Goal: Information Seeking & Learning: Learn about a topic

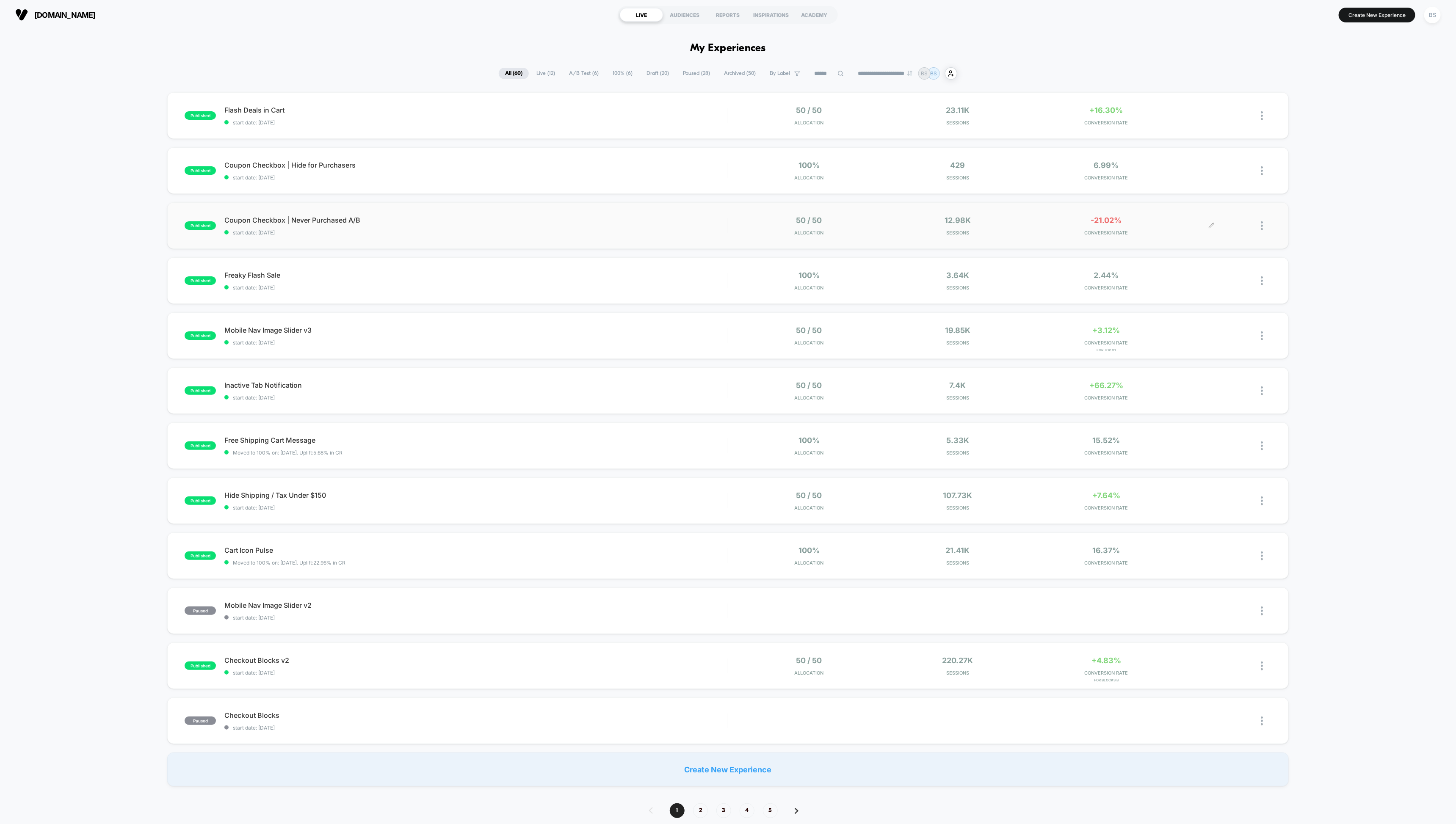
click at [711, 221] on span "Coupon Checkbox | Never Purchased A/B" at bounding box center [476, 220] width 503 height 8
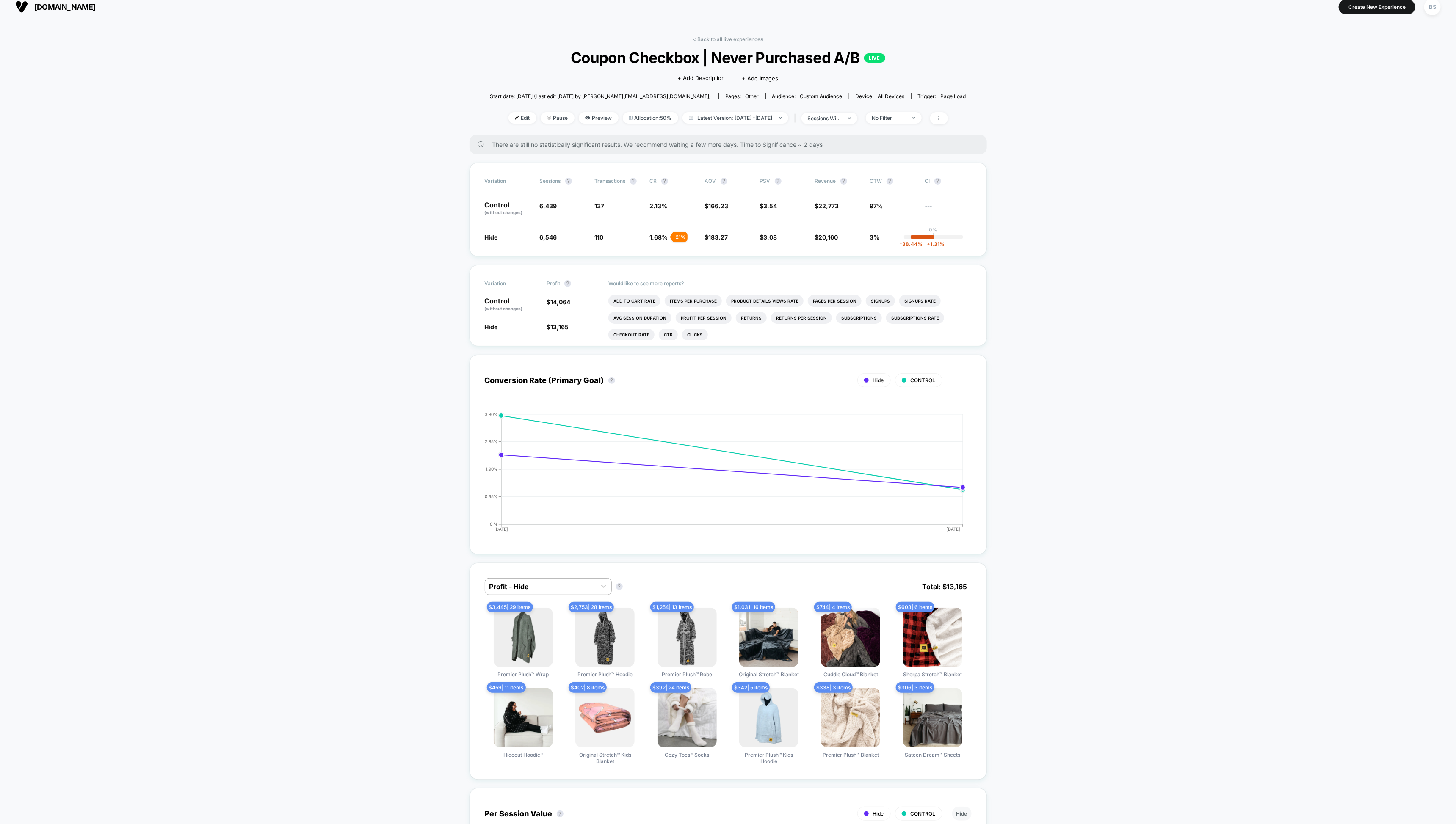
scroll to position [9, 0]
drag, startPoint x: 740, startPoint y: 40, endPoint x: 745, endPoint y: 49, distance: 10.3
click at [745, 49] on div "< Back to all live experiences Coupon Checkbox | Never Purchased A/B LIVE Click…" at bounding box center [728, 84] width 476 height 99
click at [825, 198] on div "Variation Sessions ? Transactions ? CR ? AOV ? PSV ? Revenue ? OTW ? CI ? Contr…" at bounding box center [728, 208] width 517 height 94
click at [547, 303] on span "$ 14,064" at bounding box center [558, 301] width 24 height 7
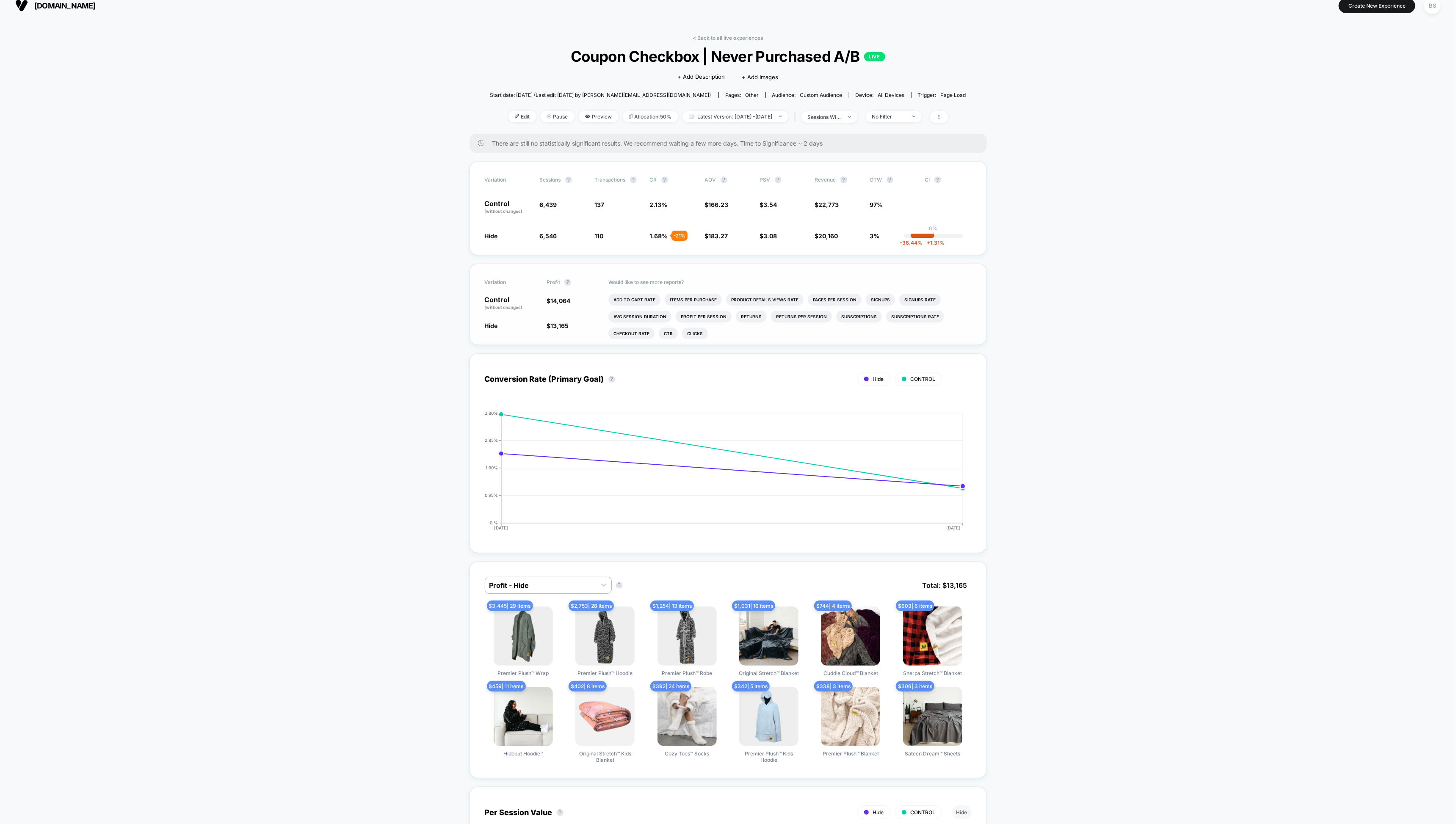
click at [561, 301] on span "14,064" at bounding box center [560, 301] width 20 height 7
click at [942, 116] on icon at bounding box center [939, 116] width 5 height 5
click at [1020, 184] on span at bounding box center [1020, 182] width 17 height 10
click at [569, 300] on span "14,064 ( 83 % )" at bounding box center [569, 301] width 37 height 7
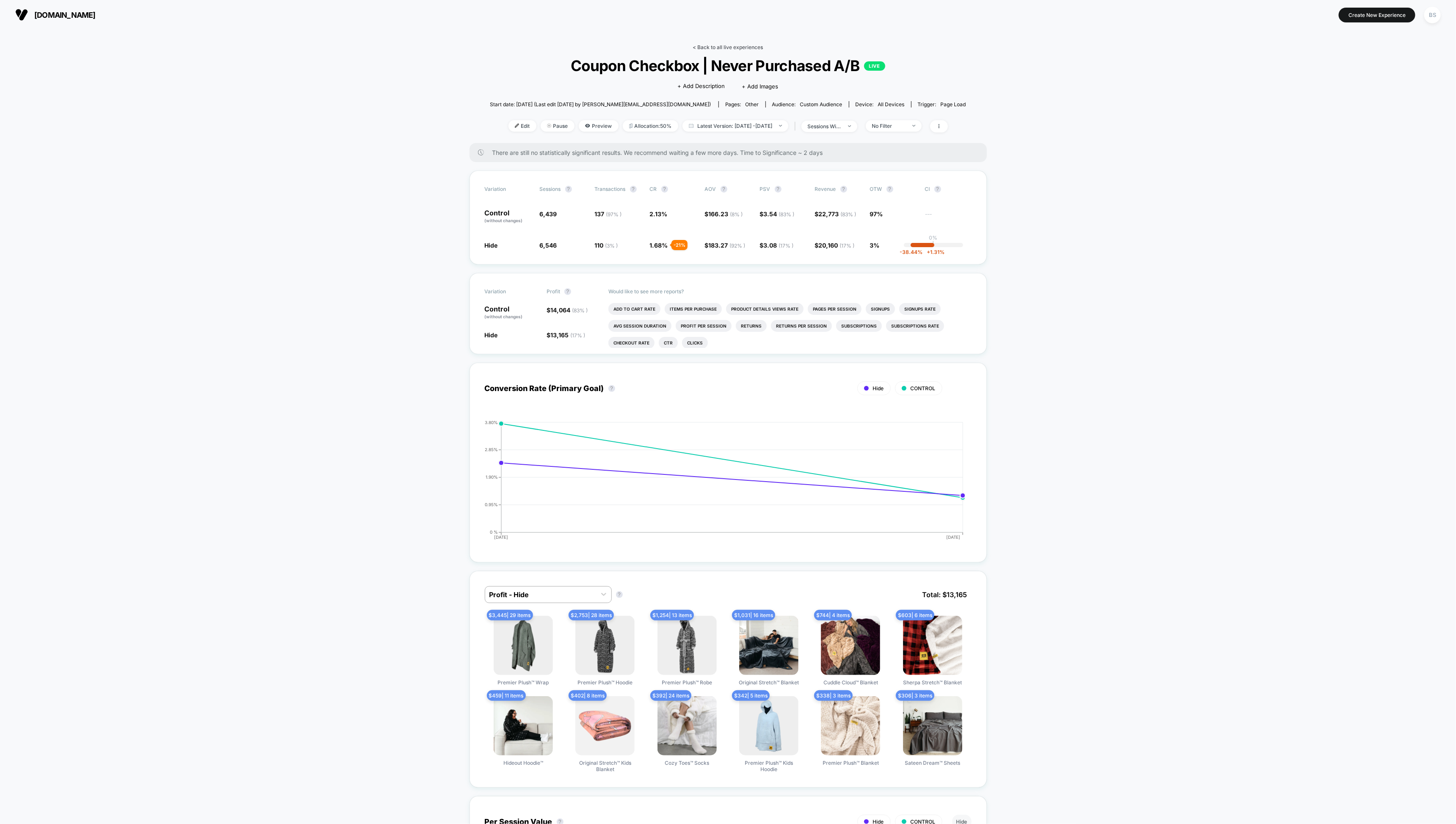
click at [703, 47] on link "< Back to all live experiences" at bounding box center [728, 47] width 70 height 6
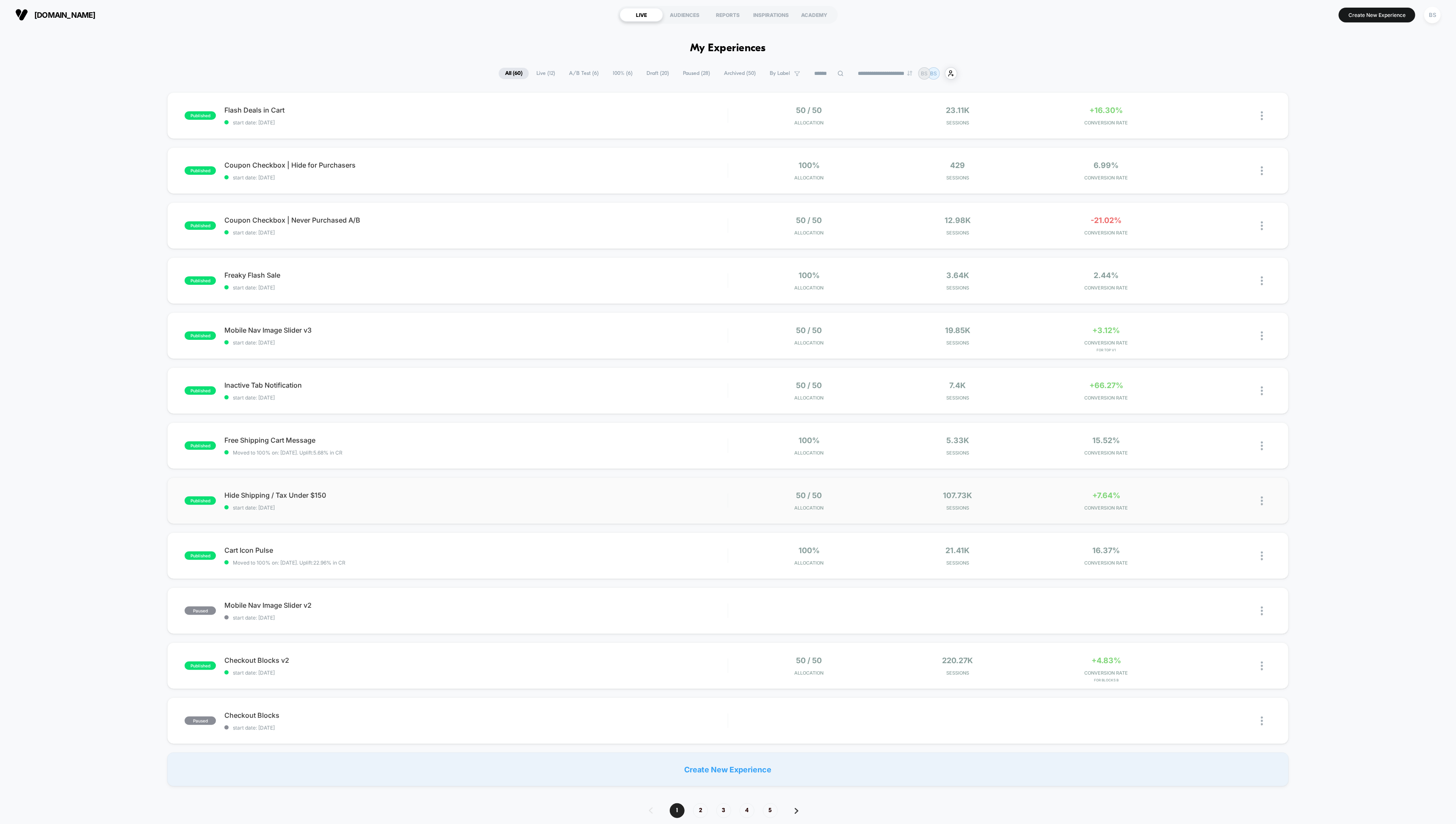
click at [675, 489] on div "published Hide Shipping / Tax Under $150 start date: 10/9/2025 50 / 50 Allocati…" at bounding box center [727, 501] width 1121 height 46
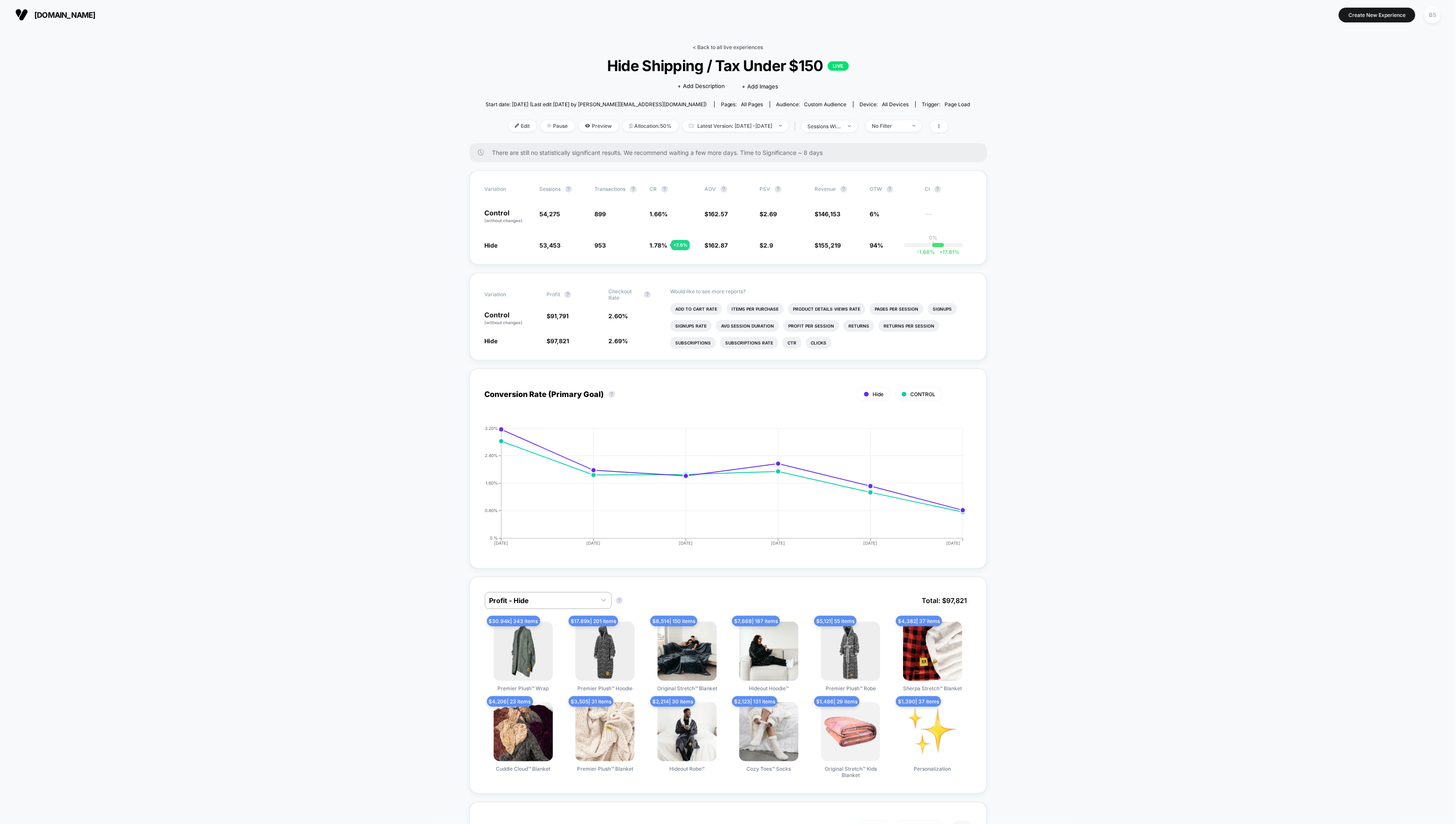
click at [705, 46] on link "< Back to all live experiences" at bounding box center [728, 47] width 70 height 6
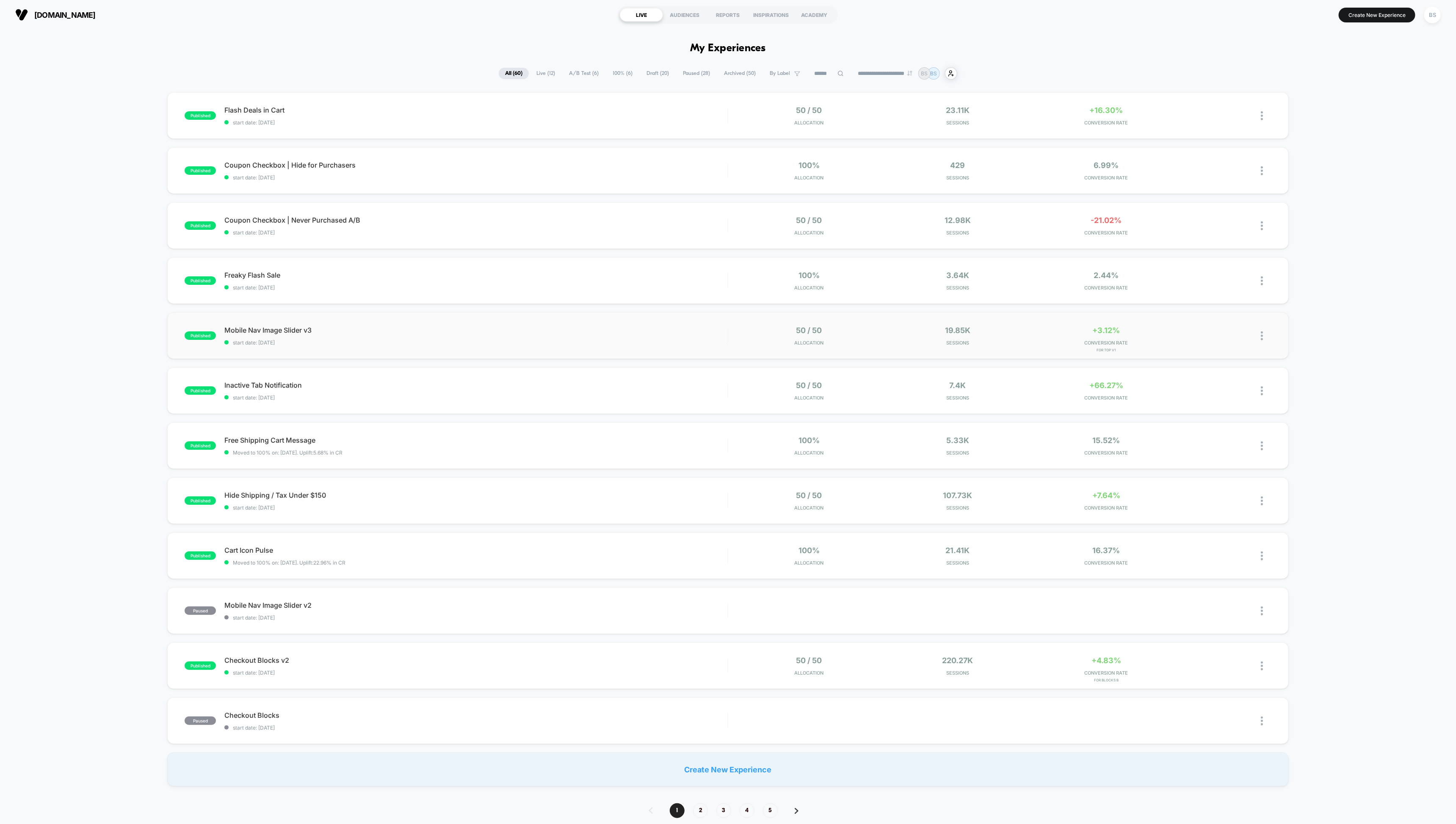
click at [674, 323] on div "published Mobile Nav Image Slider v3 start date: 10/13/2025 50 / 50 Allocation …" at bounding box center [727, 336] width 1121 height 46
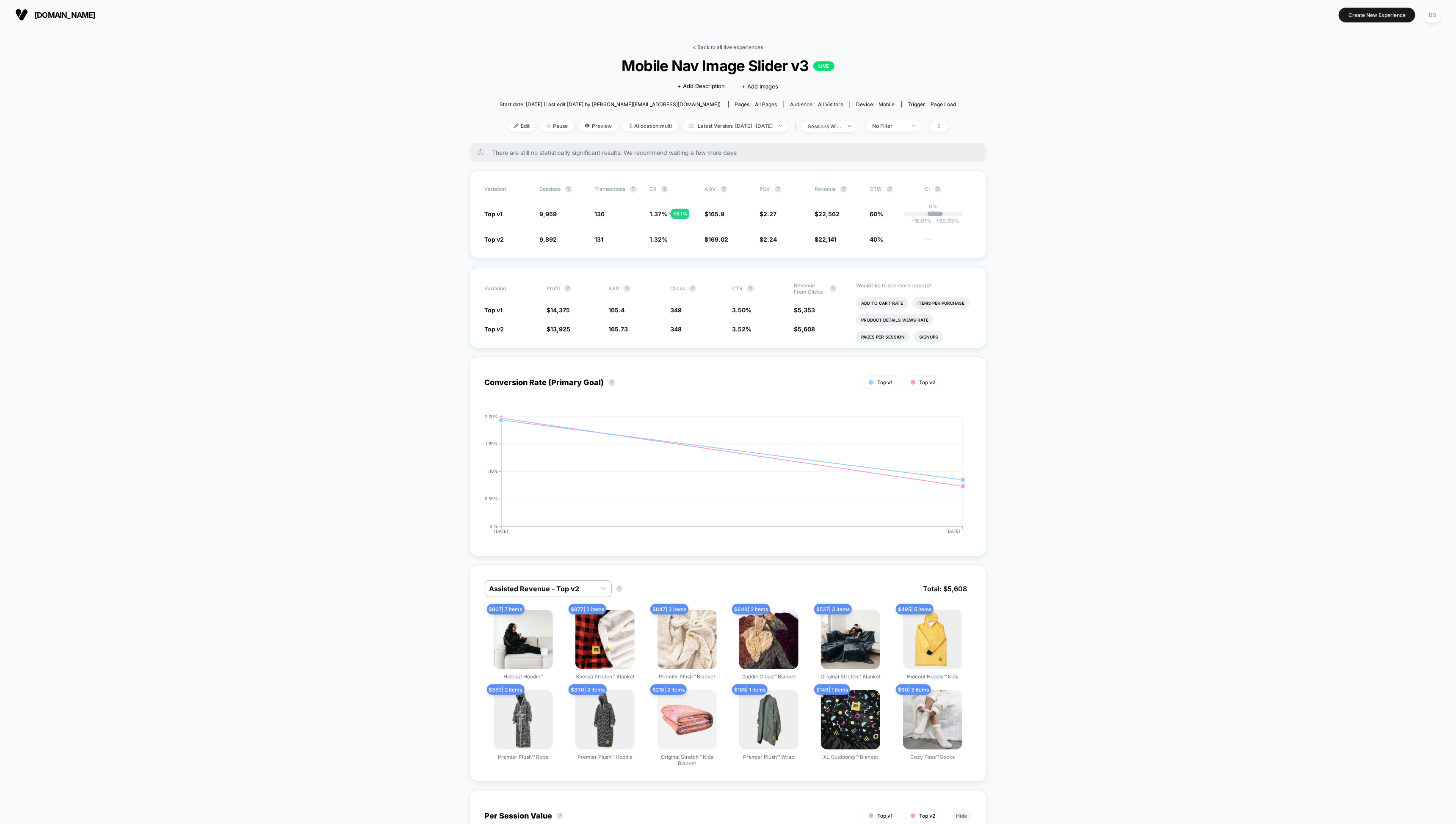
click at [701, 47] on link "< Back to all live experiences" at bounding box center [728, 47] width 70 height 6
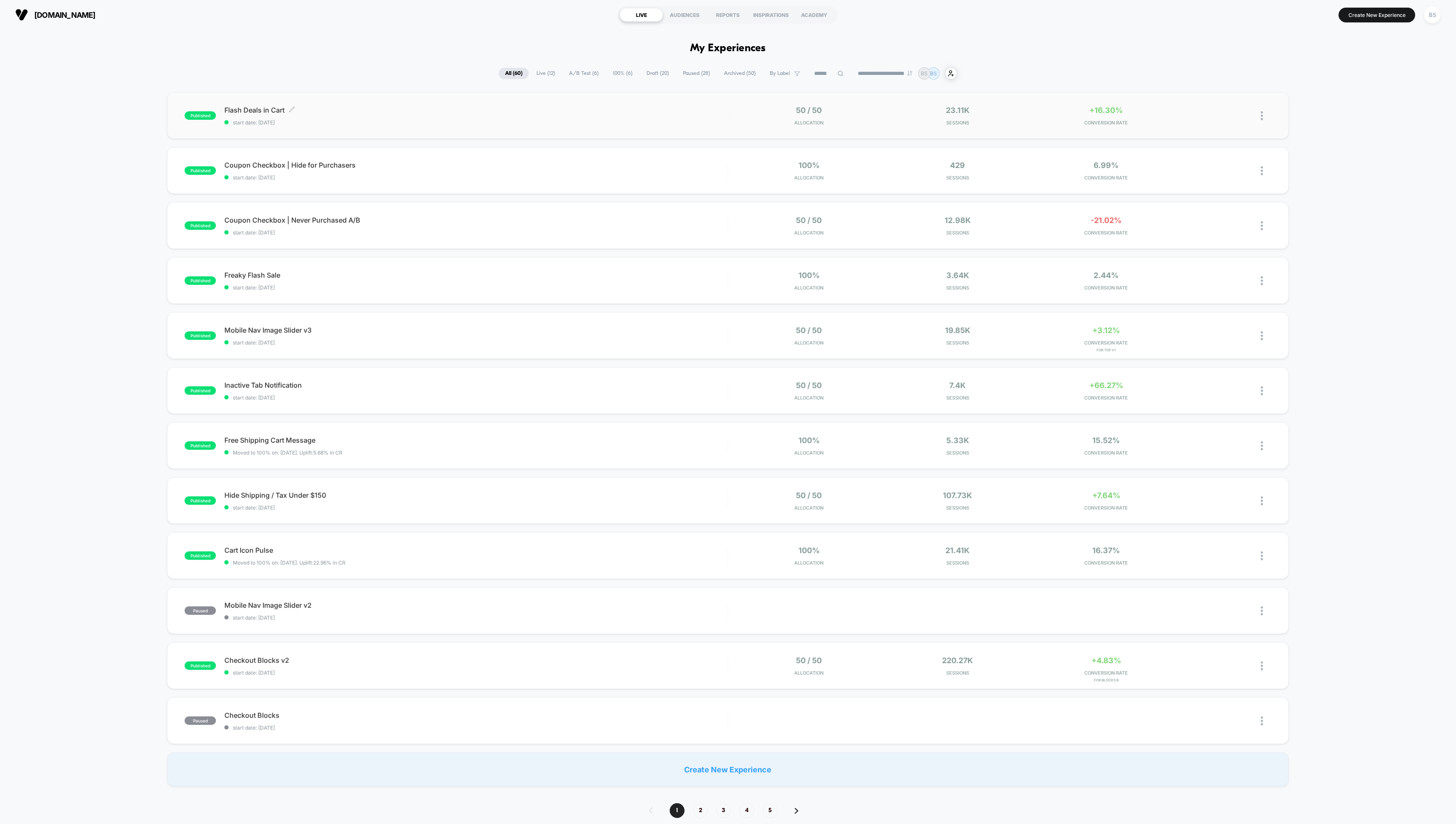
click at [668, 114] on span "Flash Deals in Cart Click to edit experience details" at bounding box center [476, 110] width 503 height 8
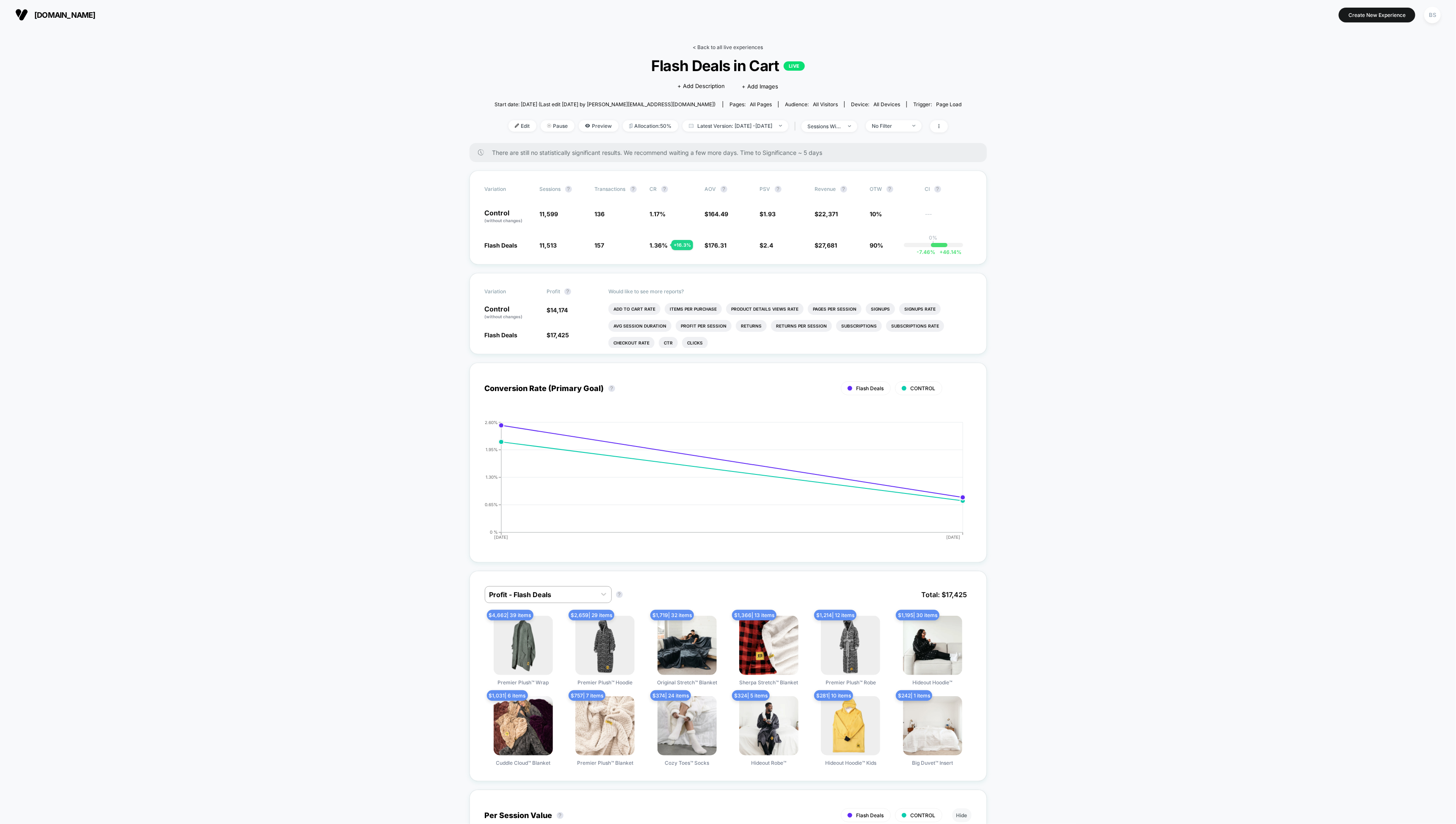
click at [719, 47] on link "< Back to all live experiences" at bounding box center [728, 47] width 70 height 6
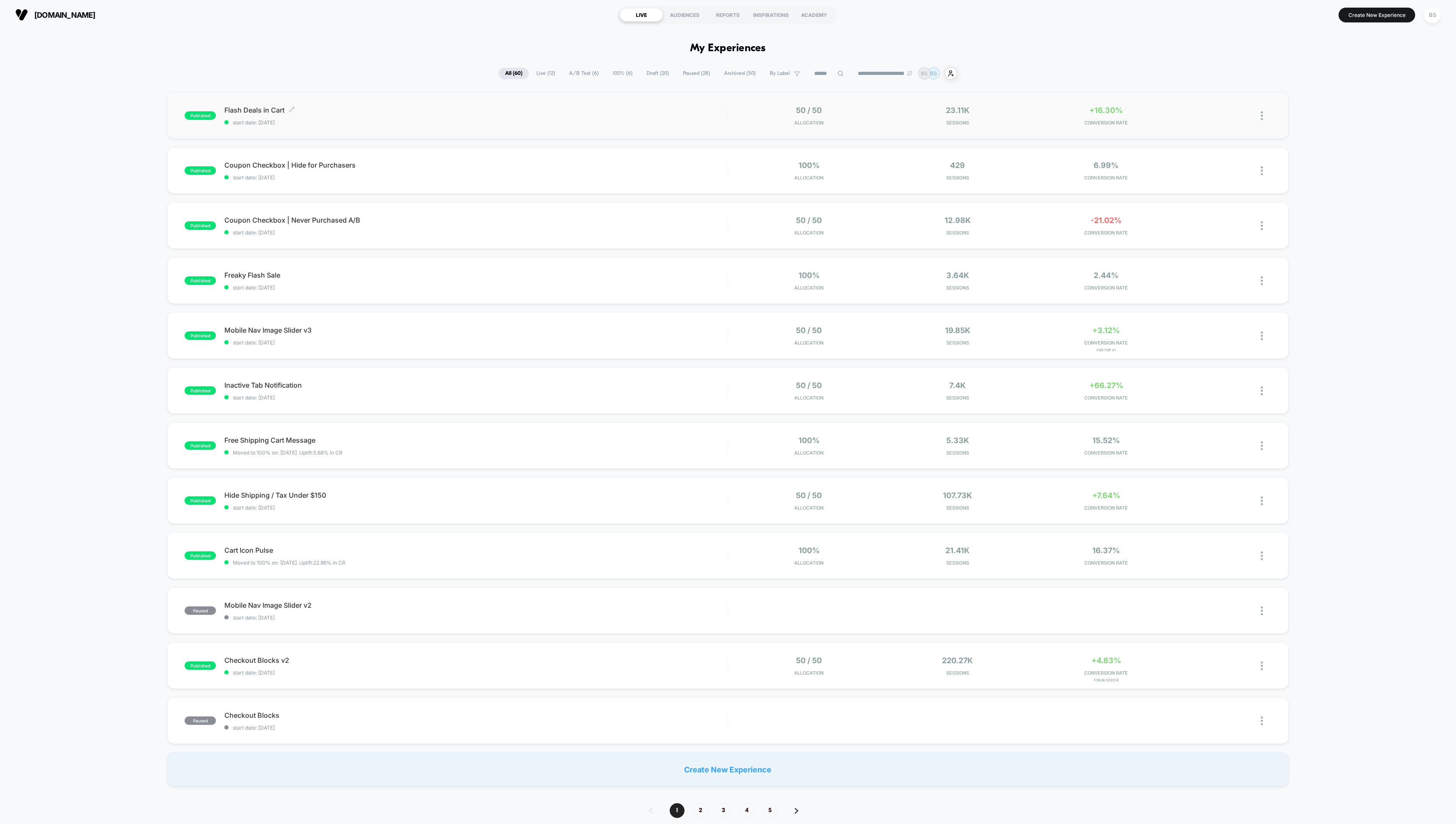
click at [536, 113] on span "Flash Deals in Cart Click to edit experience details" at bounding box center [476, 110] width 503 height 8
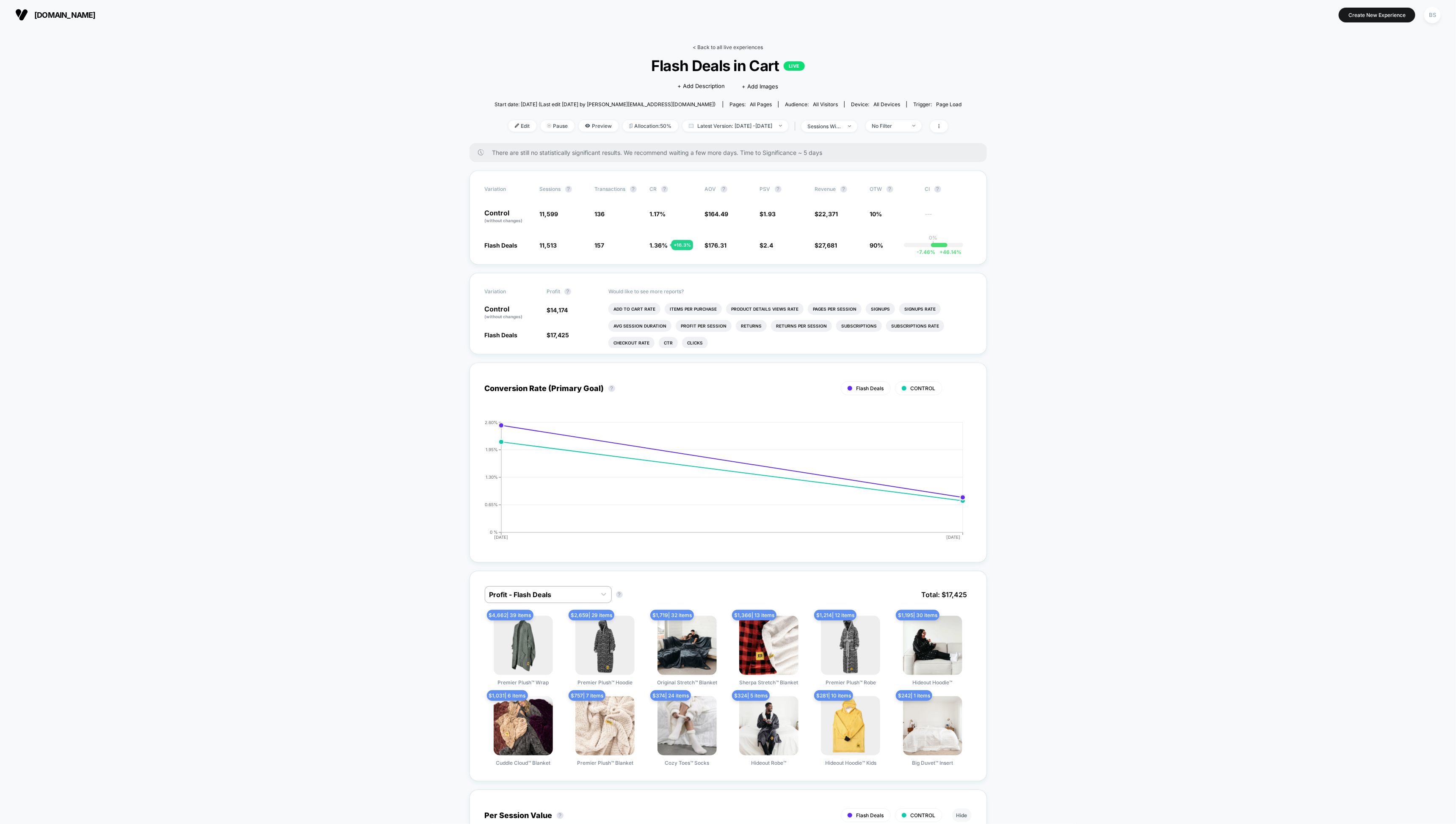
click at [703, 48] on link "< Back to all live experiences" at bounding box center [728, 47] width 70 height 6
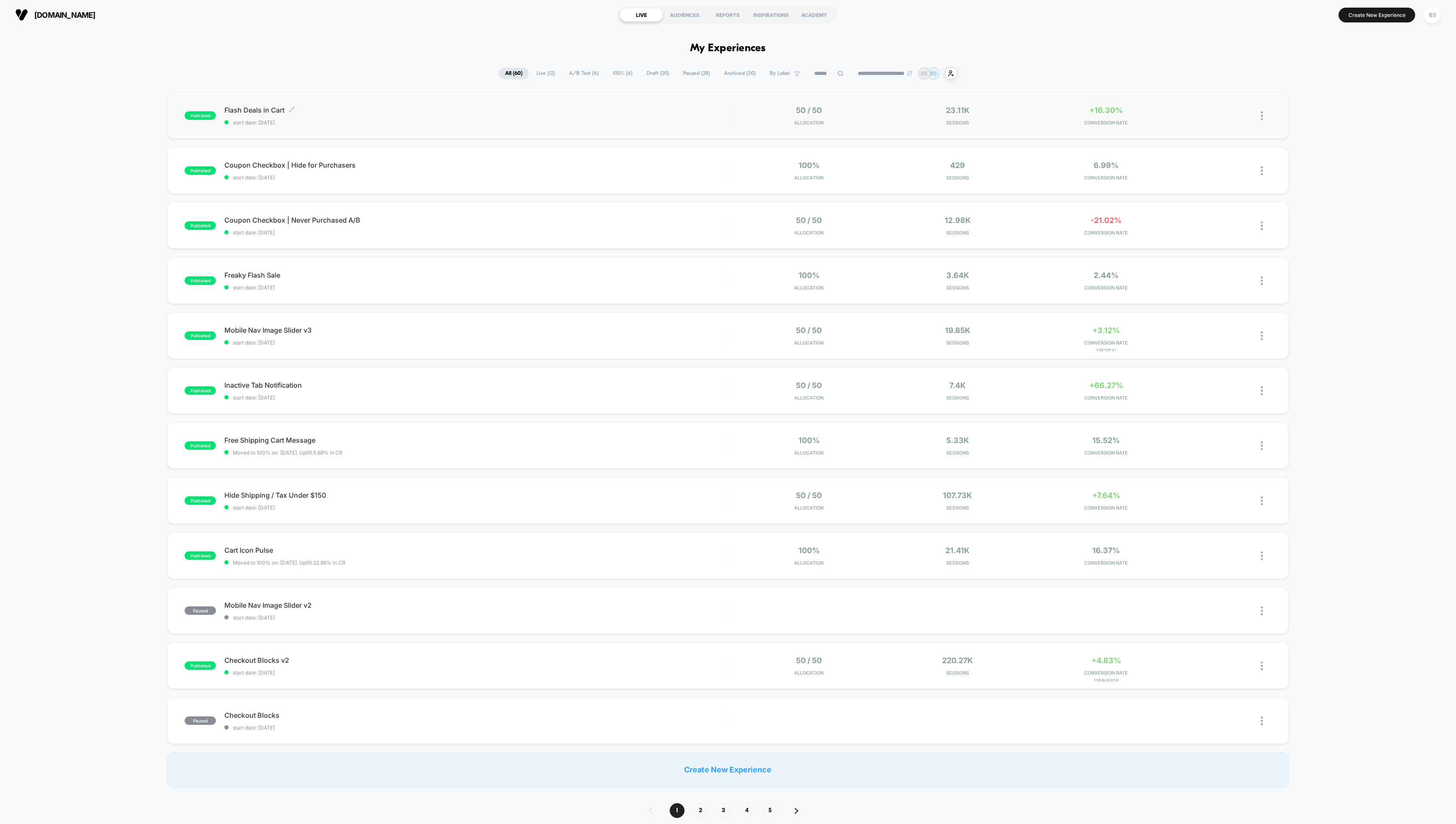
click at [493, 109] on span "Flash Deals in Cart Click to edit experience details" at bounding box center [476, 110] width 503 height 8
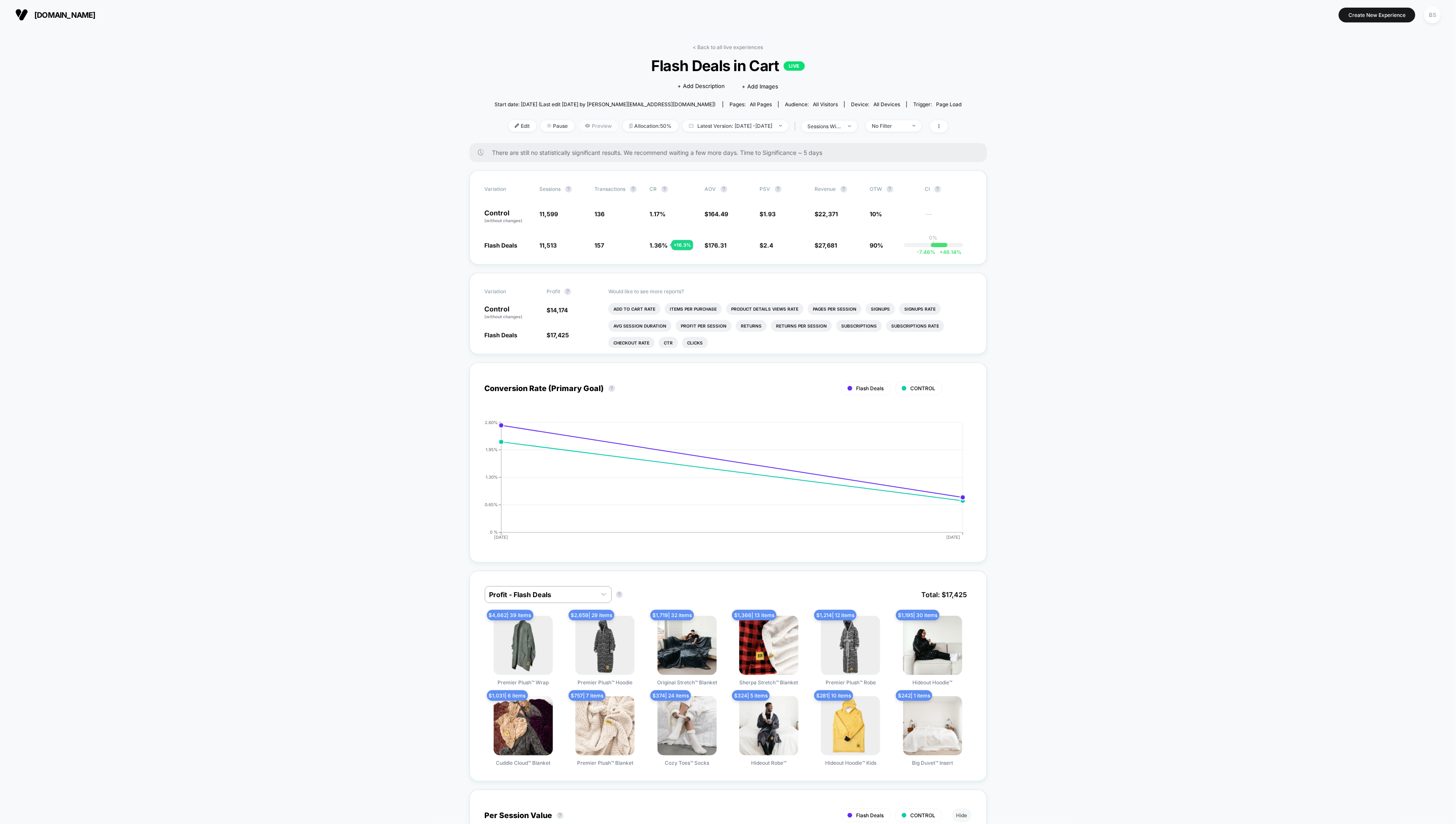
click at [581, 128] on span "Preview" at bounding box center [599, 126] width 40 height 11
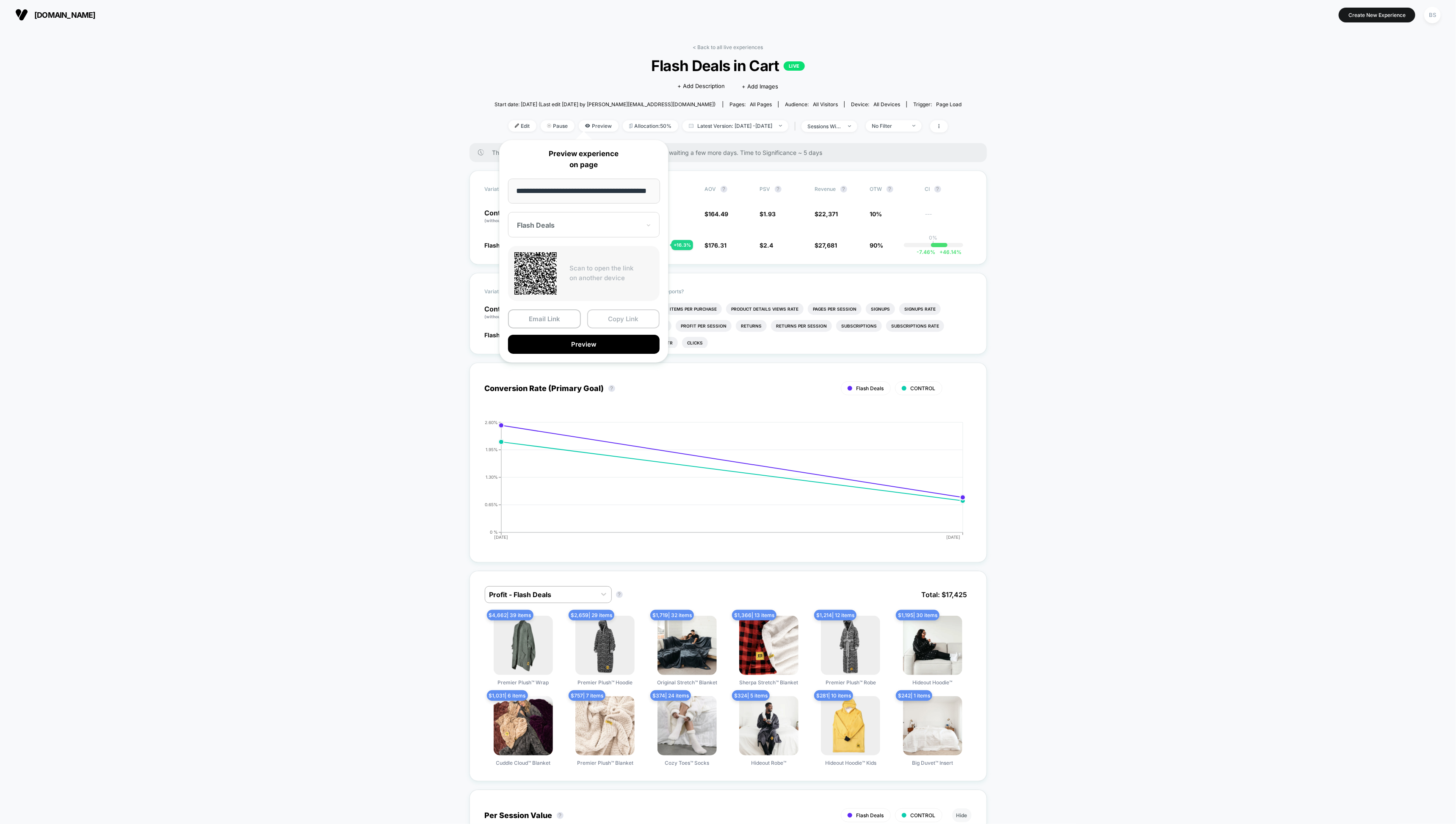
click at [612, 311] on button "Copy Link" at bounding box center [623, 319] width 73 height 19
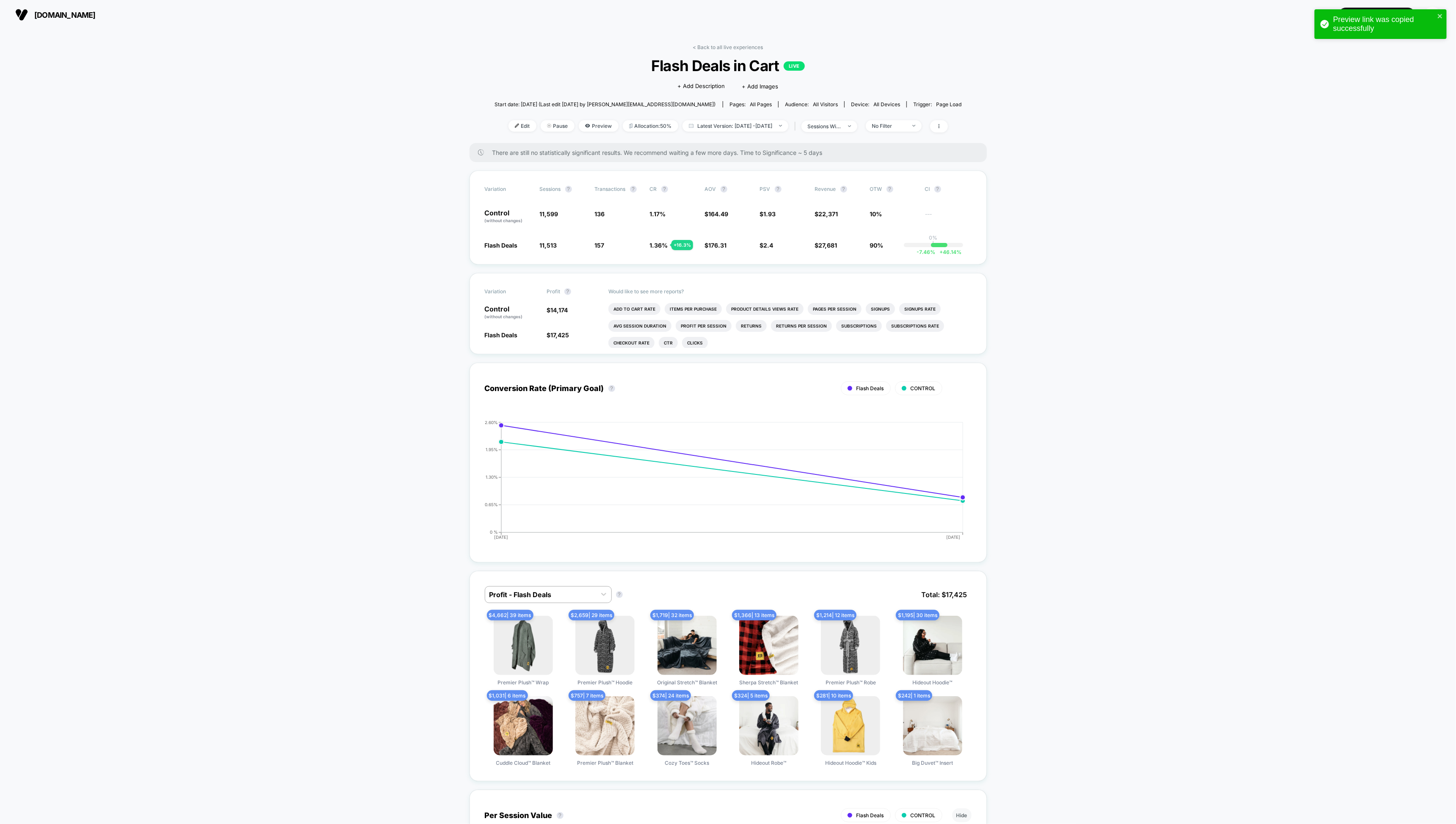
click at [697, 54] on div "< Back to all live experiences Flash Deals in Cart LIVE Click to edit experienc…" at bounding box center [728, 93] width 467 height 99
click at [701, 51] on div "< Back to all live experiences Flash Deals in Cart LIVE Click to edit experienc…" at bounding box center [728, 93] width 467 height 99
click at [701, 50] on link "< Back to all live experiences" at bounding box center [728, 47] width 70 height 6
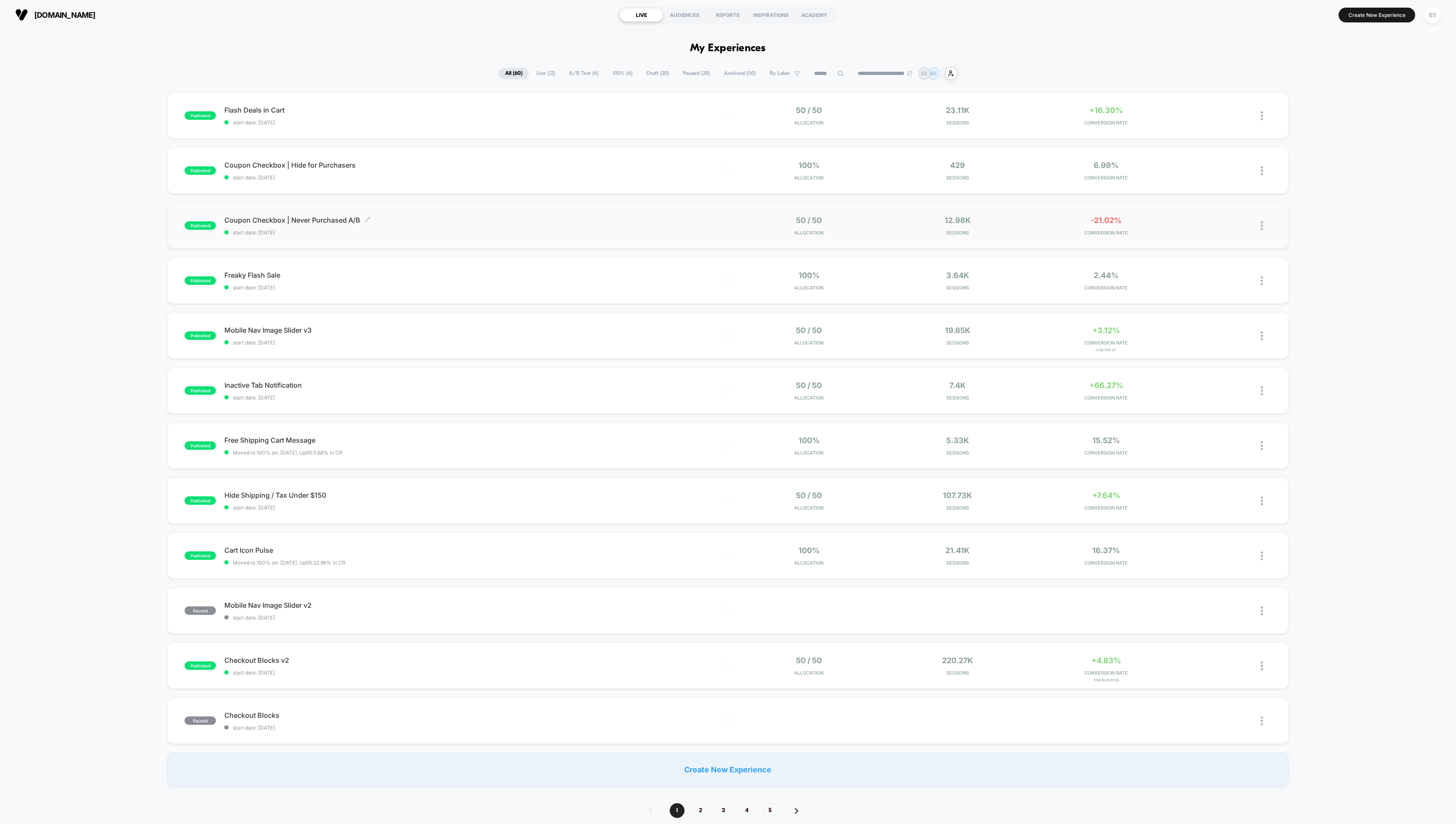
click at [674, 220] on span "Coupon Checkbox | Never Purchased A/B Click to edit experience details" at bounding box center [476, 220] width 503 height 8
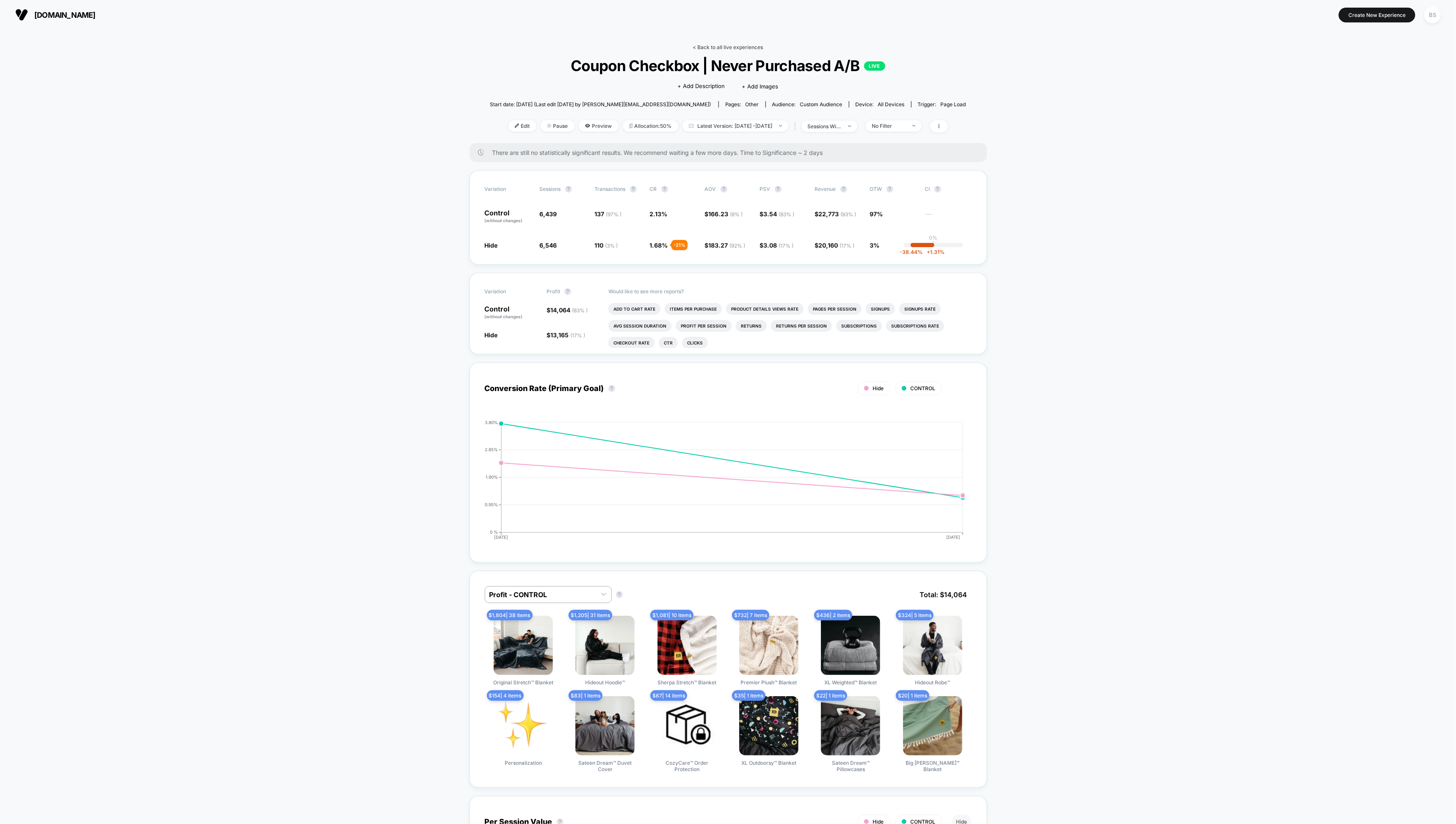
click at [711, 47] on link "< Back to all live experiences" at bounding box center [728, 47] width 70 height 6
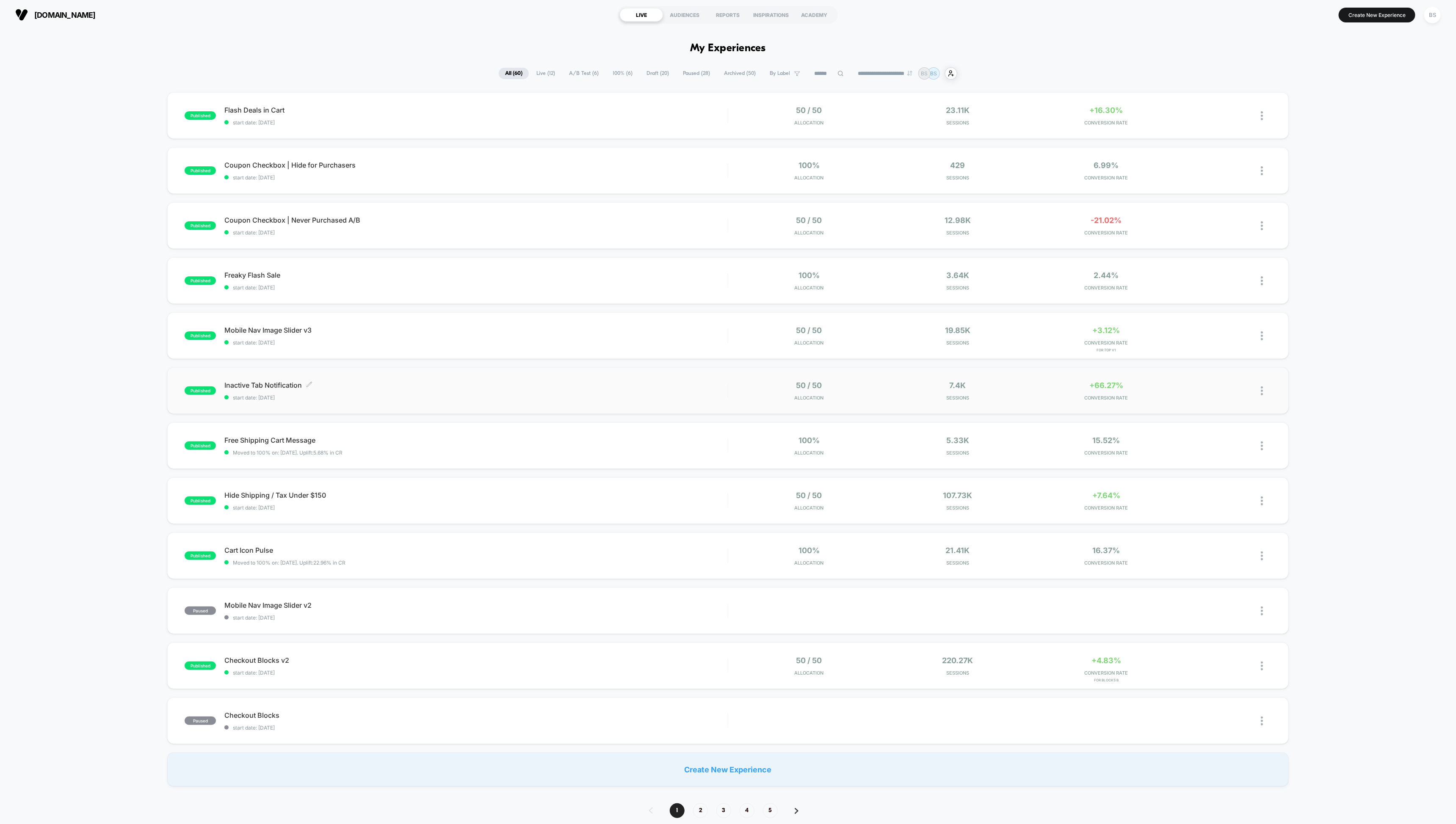
click at [661, 388] on span "Inactive Tab Notification Click to edit experience details" at bounding box center [476, 385] width 503 height 8
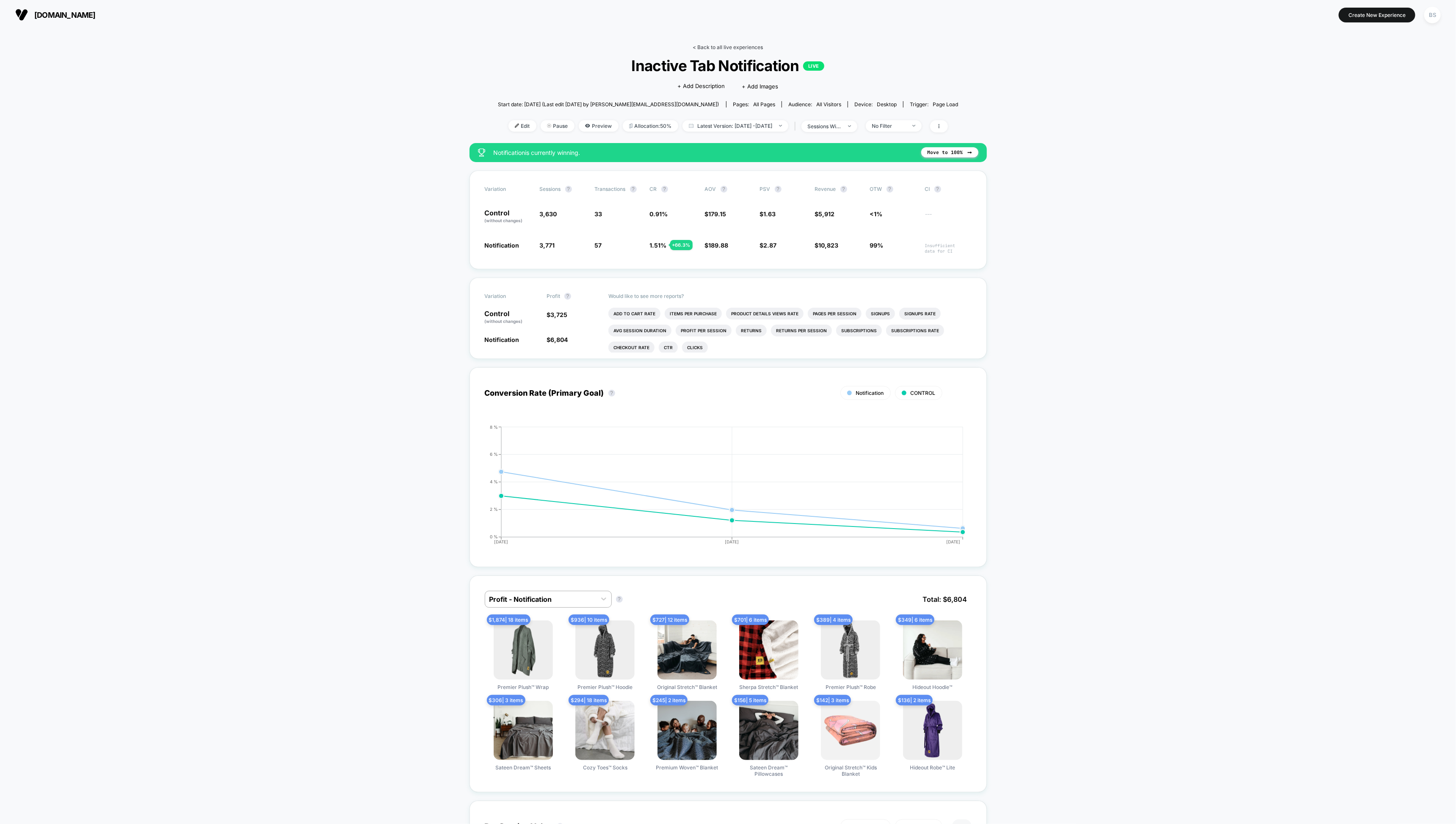
click at [734, 46] on link "< Back to all live experiences" at bounding box center [728, 47] width 70 height 6
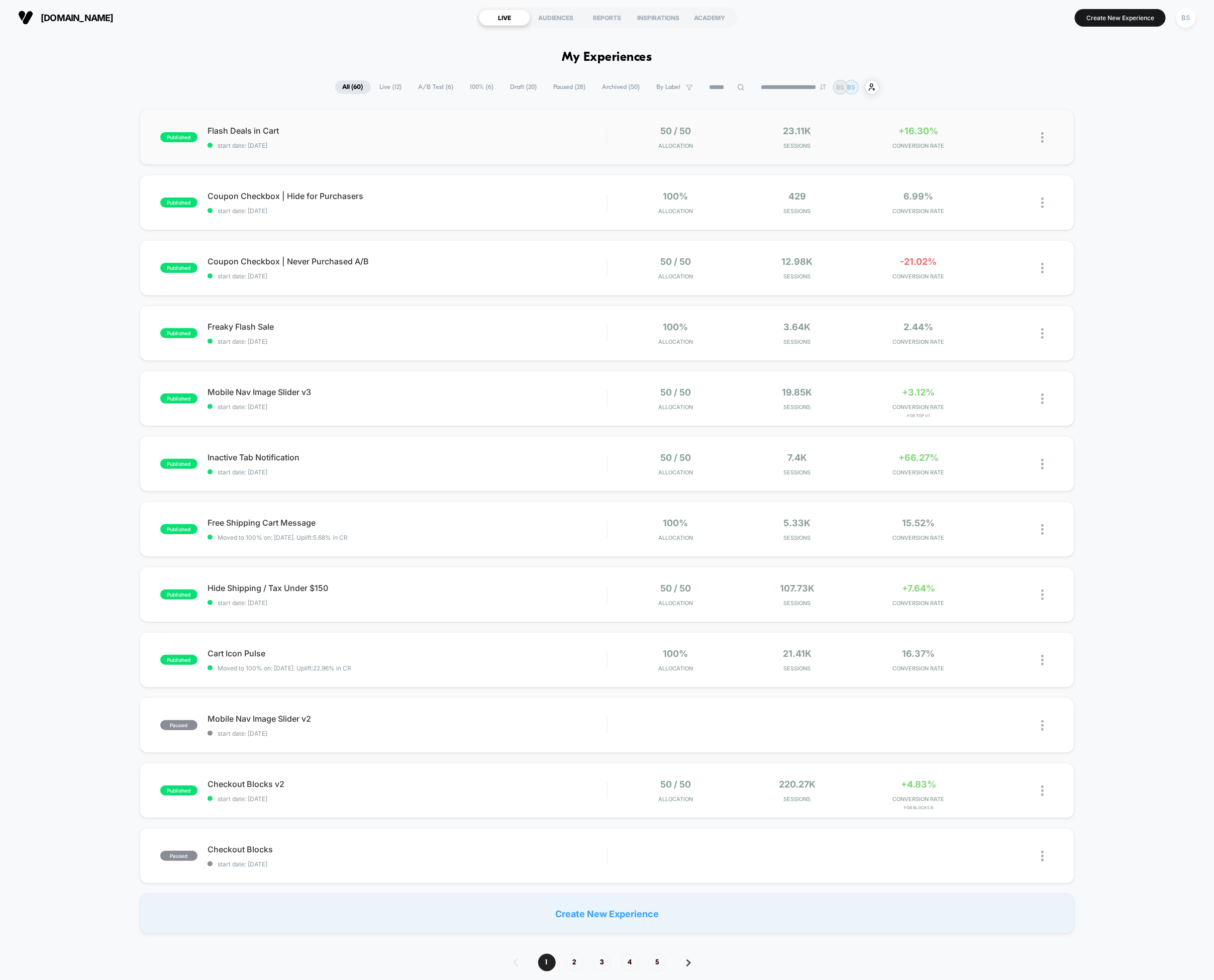
scroll to position [25, 0]
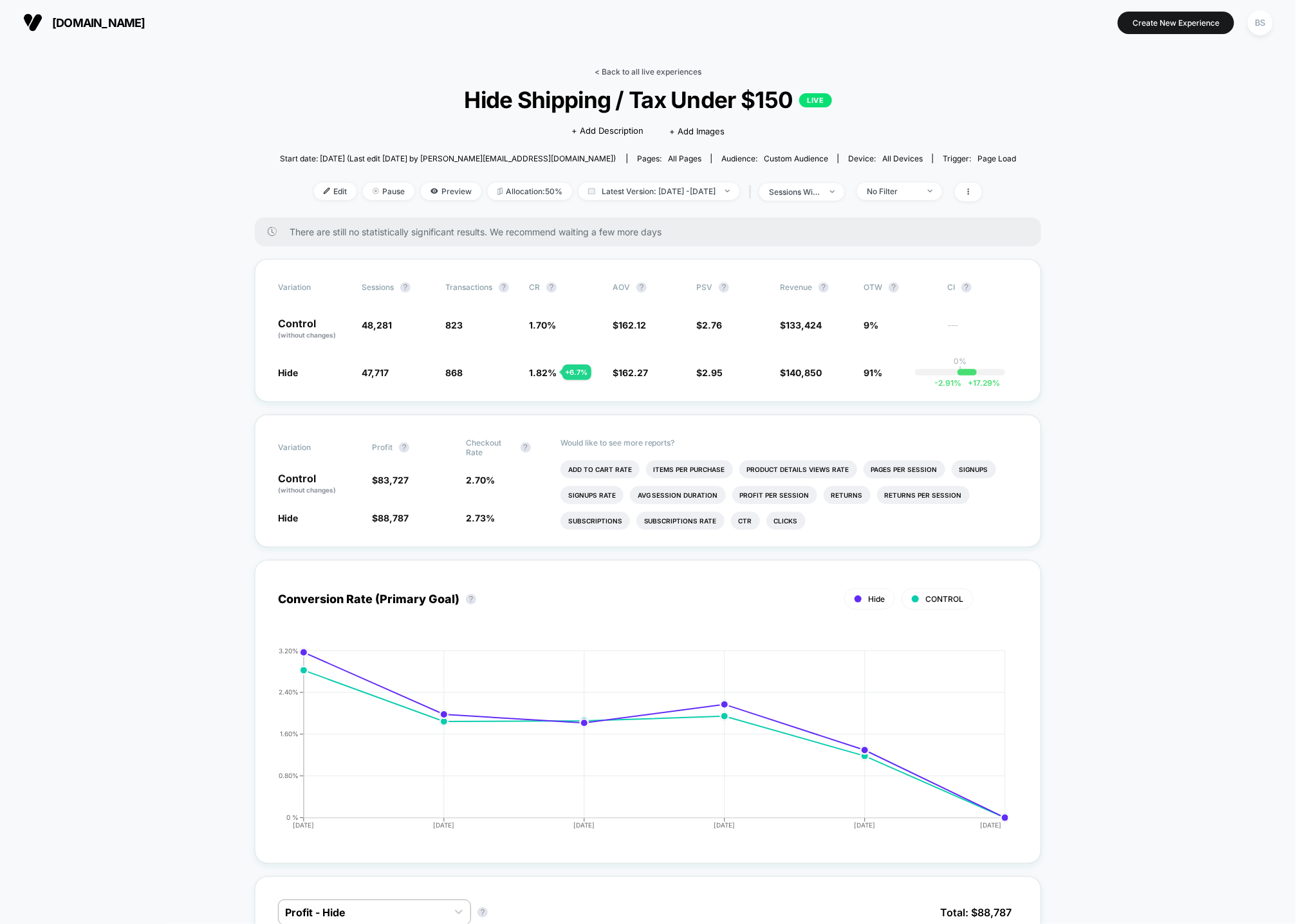
click at [599, 68] on link "< Back to all live experiences" at bounding box center [648, 71] width 106 height 9
